Goal: Contribute content: Contribute content

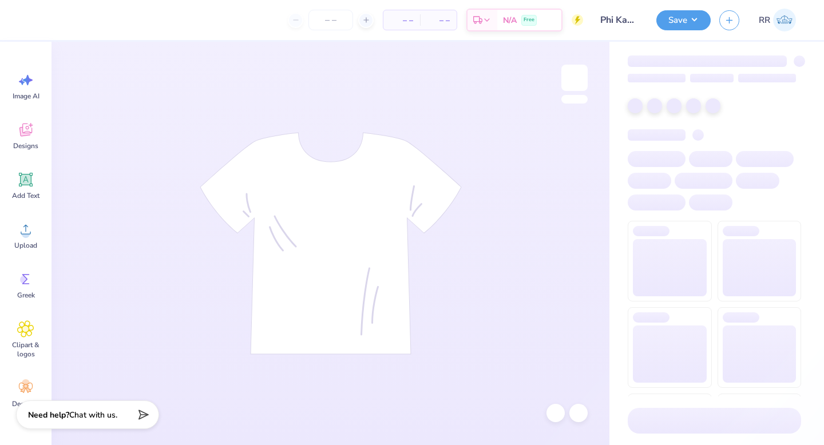
type input "Phi Kappa Tau - merch"
type input "24"
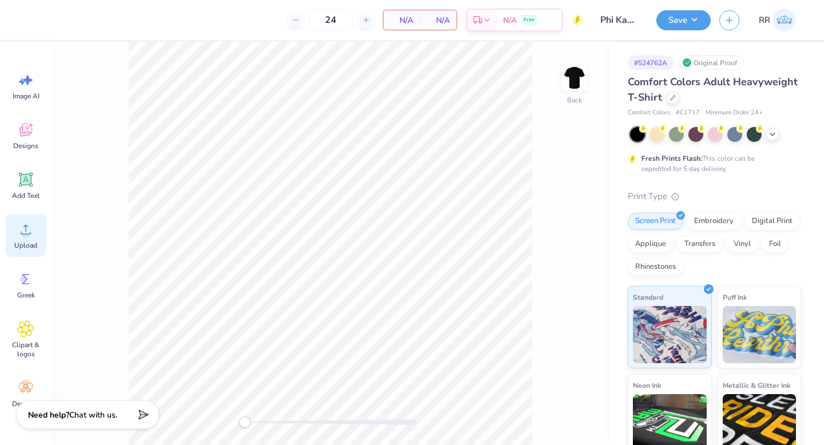
click at [20, 230] on icon at bounding box center [25, 229] width 17 height 17
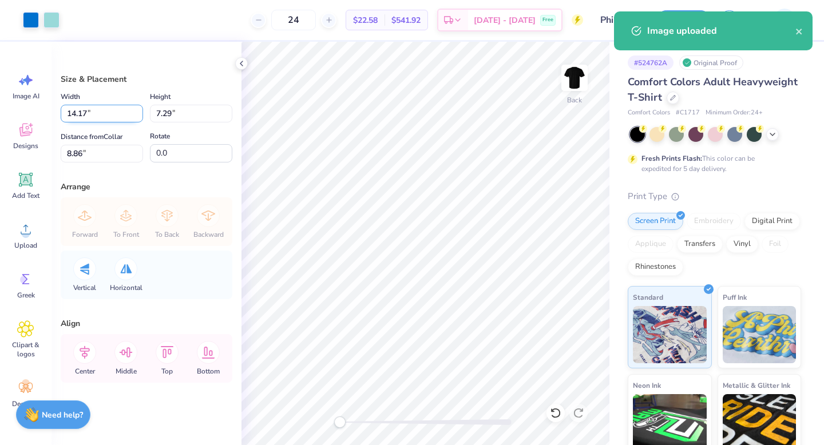
click at [112, 112] on input "14.17" at bounding box center [102, 114] width 82 height 18
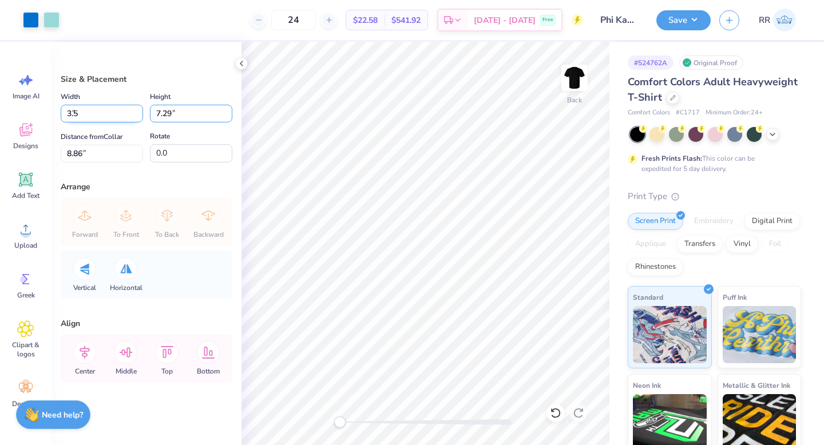
type input "3.50"
type input "1.80"
type input "3"
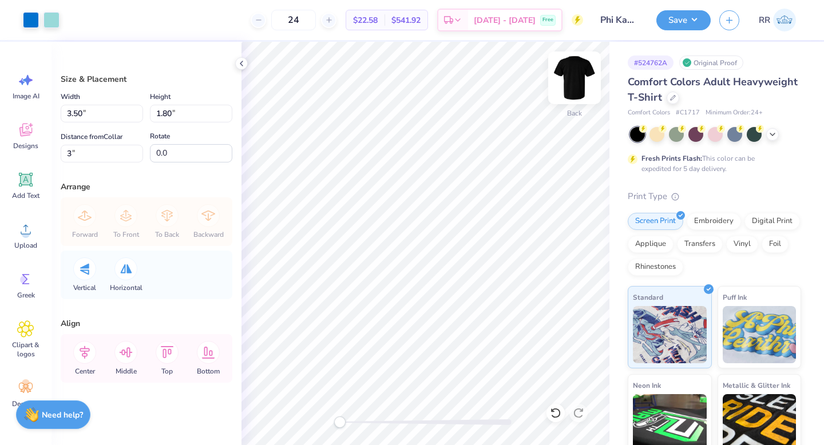
click at [584, 81] on img at bounding box center [575, 78] width 46 height 46
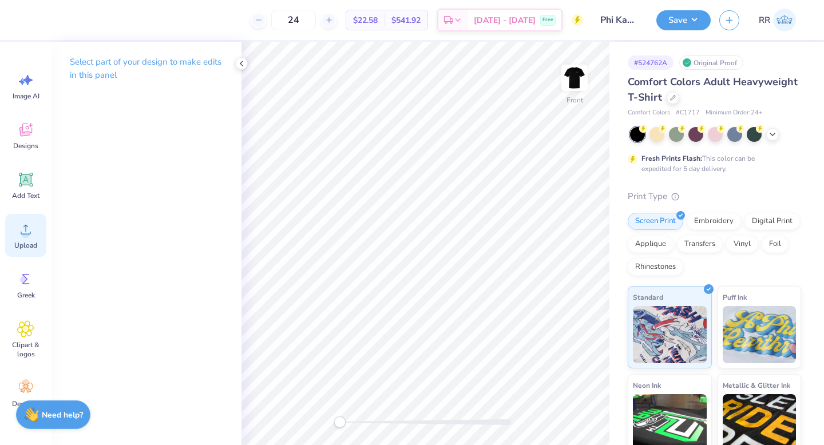
click at [23, 219] on div "Upload" at bounding box center [25, 235] width 41 height 43
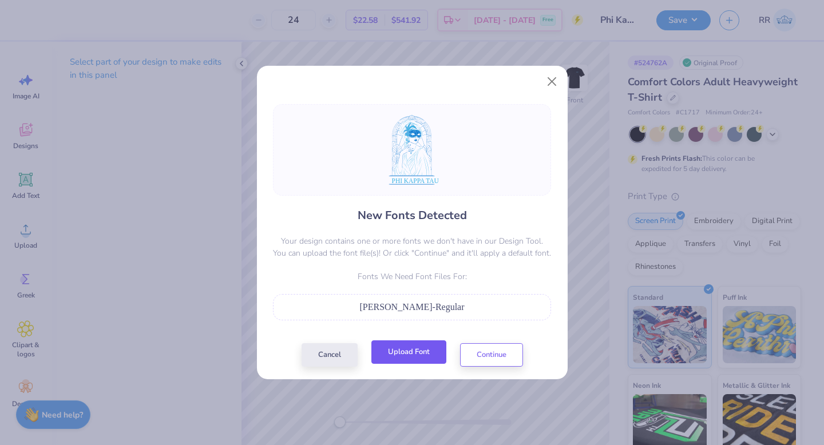
click at [384, 357] on button "Upload Font" at bounding box center [408, 352] width 75 height 23
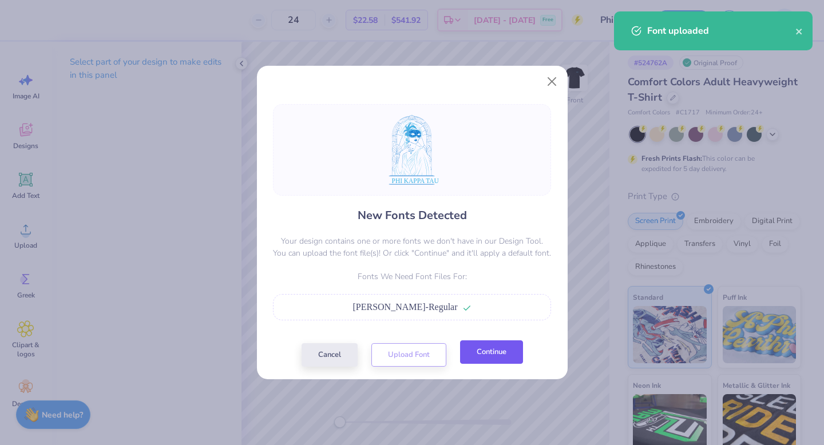
click at [472, 358] on button "Continue" at bounding box center [491, 352] width 63 height 23
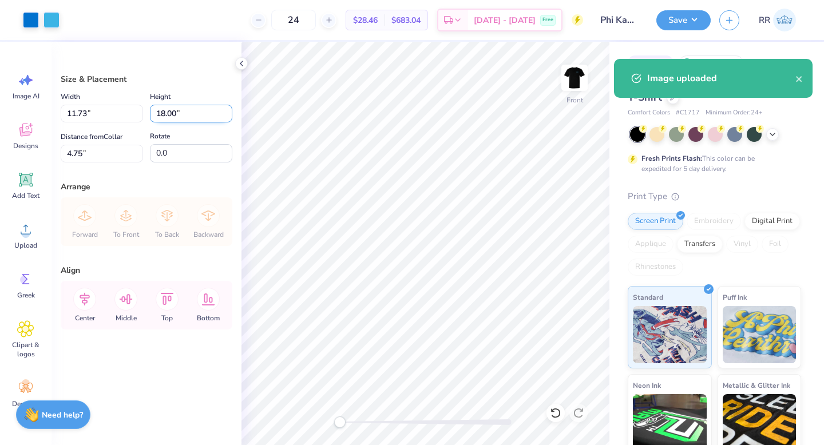
click at [165, 112] on input "18.00" at bounding box center [191, 114] width 82 height 18
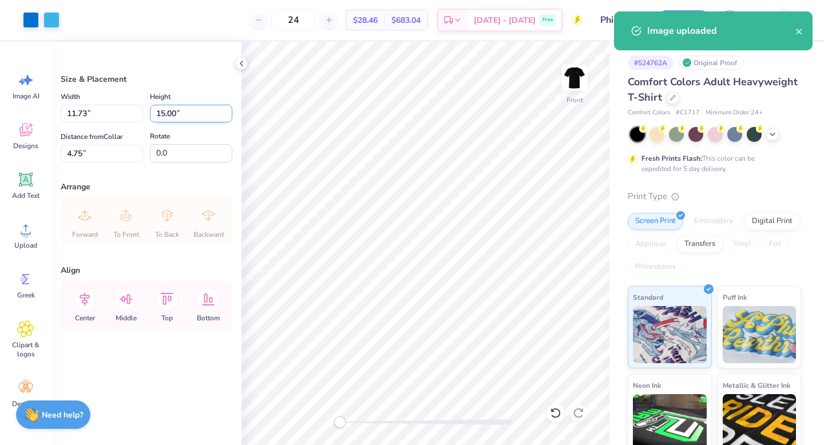
type input "15.00"
type input "9.77"
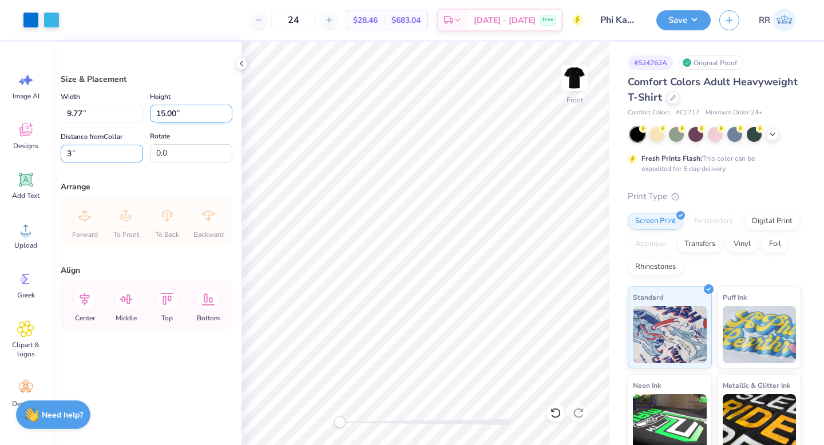
type input "3.00"
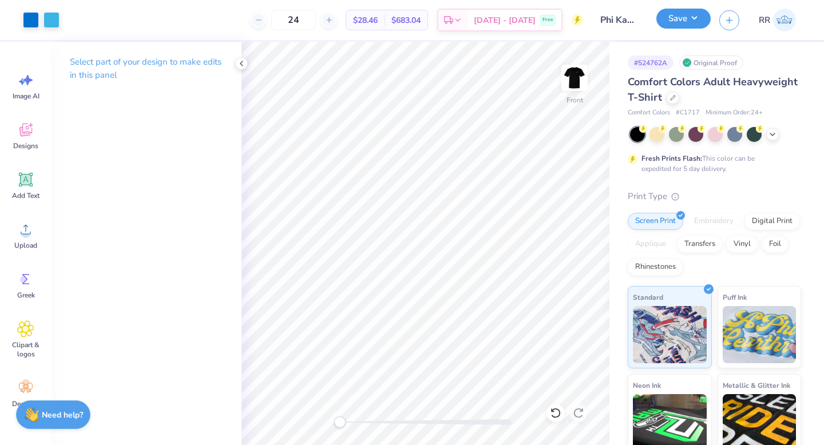
click at [686, 26] on button "Save" at bounding box center [683, 19] width 54 height 20
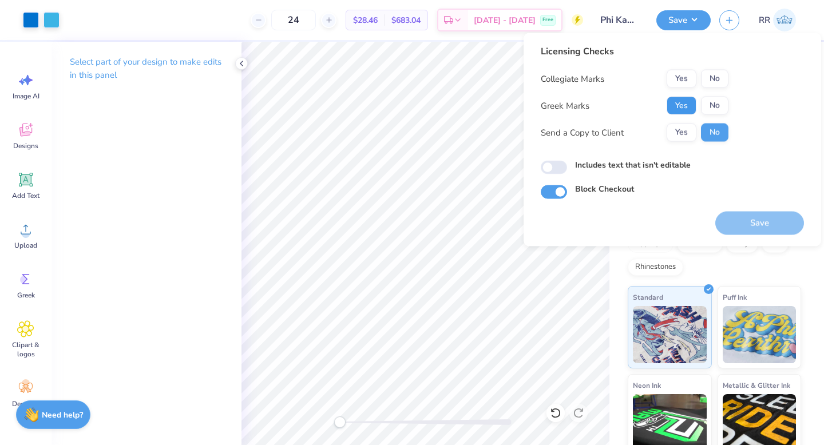
click at [689, 99] on button "Yes" at bounding box center [682, 106] width 30 height 18
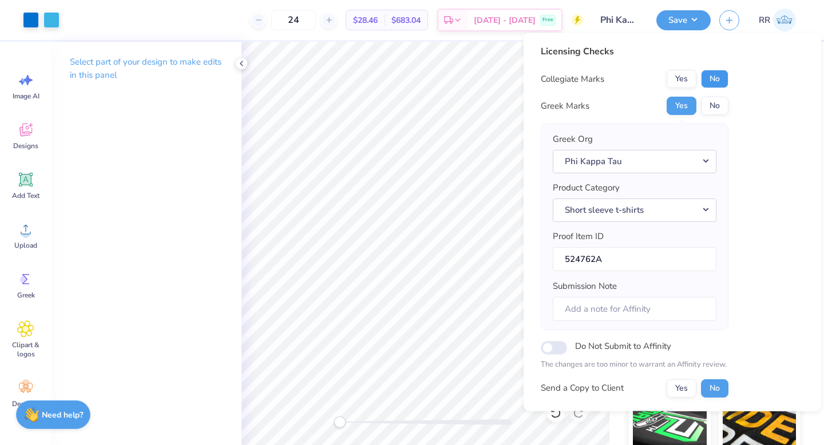
click at [714, 86] on button "No" at bounding box center [714, 79] width 27 height 18
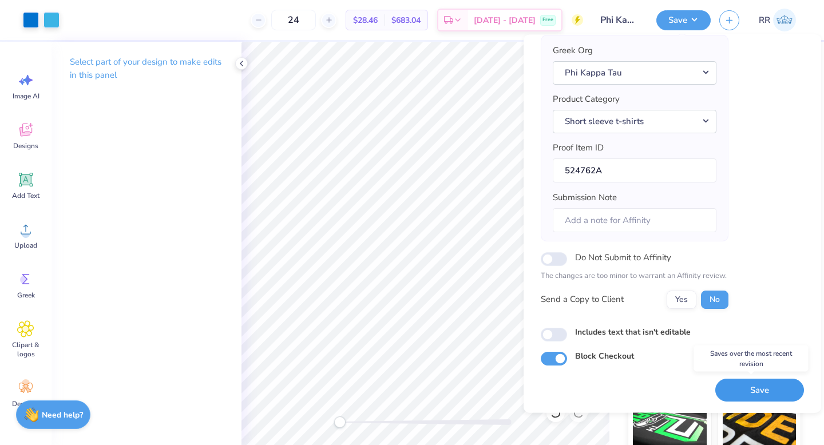
click at [742, 386] on button "Save" at bounding box center [759, 390] width 89 height 23
